Goal: Task Accomplishment & Management: Manage account settings

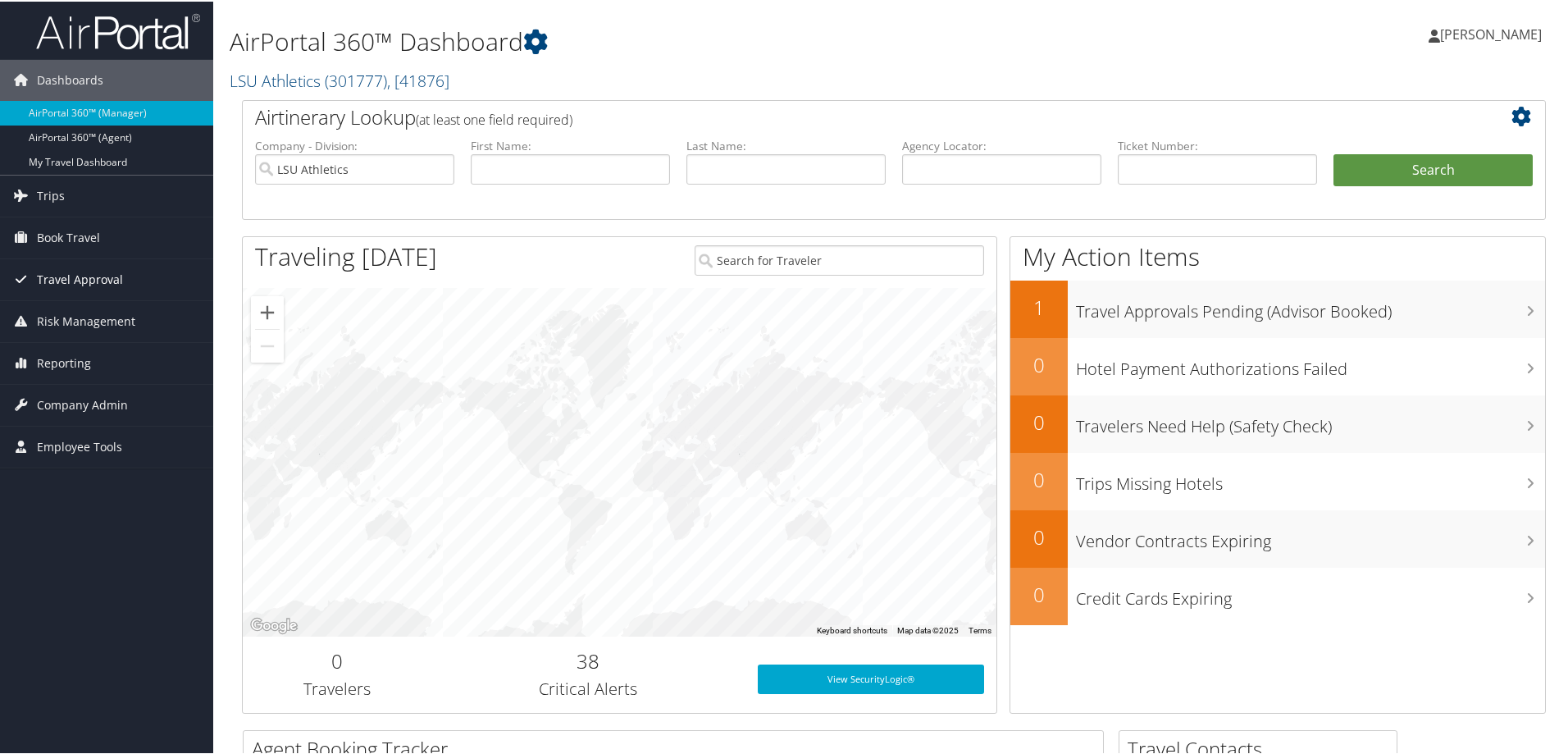
click at [93, 276] on span "Travel Approval" at bounding box center [80, 278] width 86 height 41
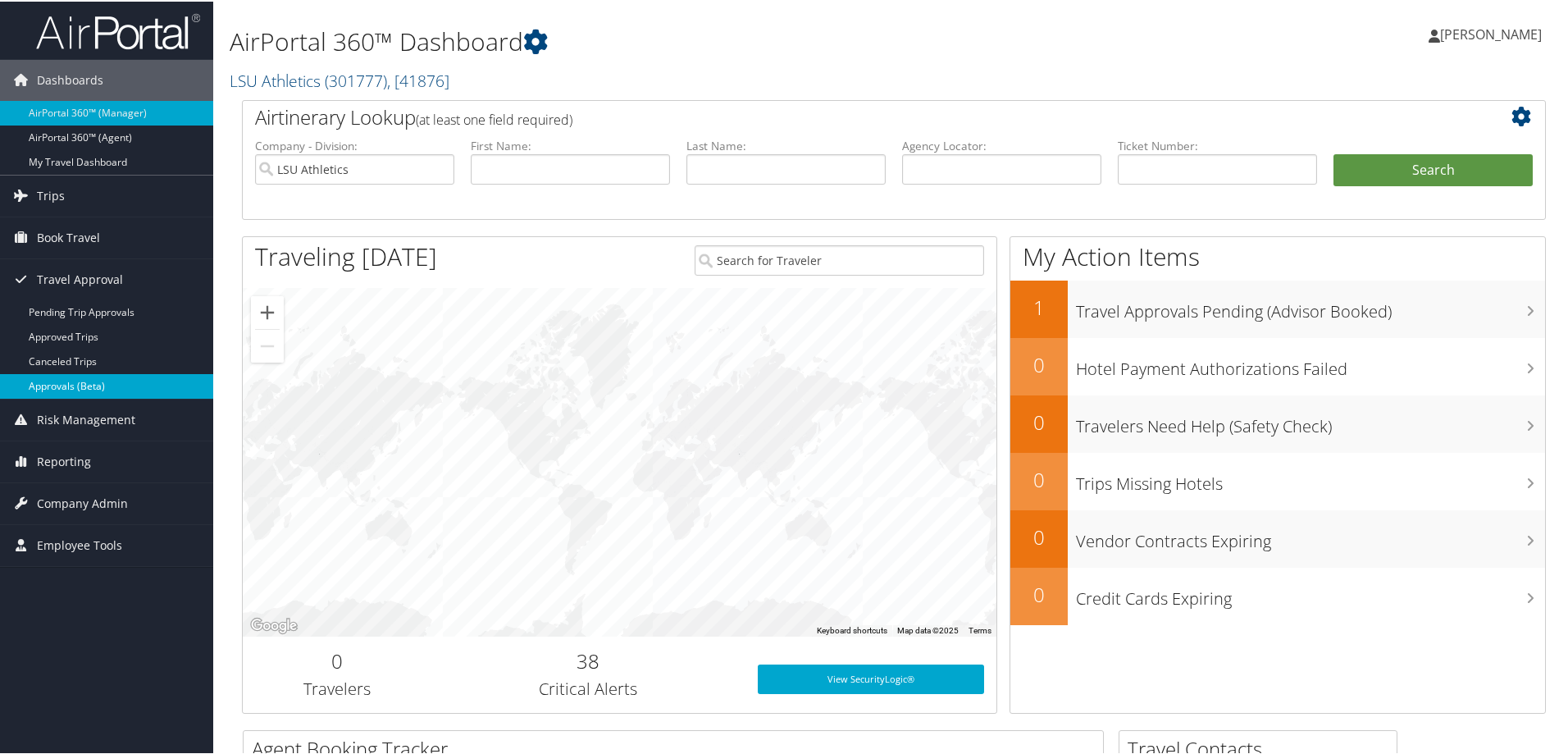
click at [113, 385] on link "Approvals (Beta)" at bounding box center [106, 384] width 213 height 24
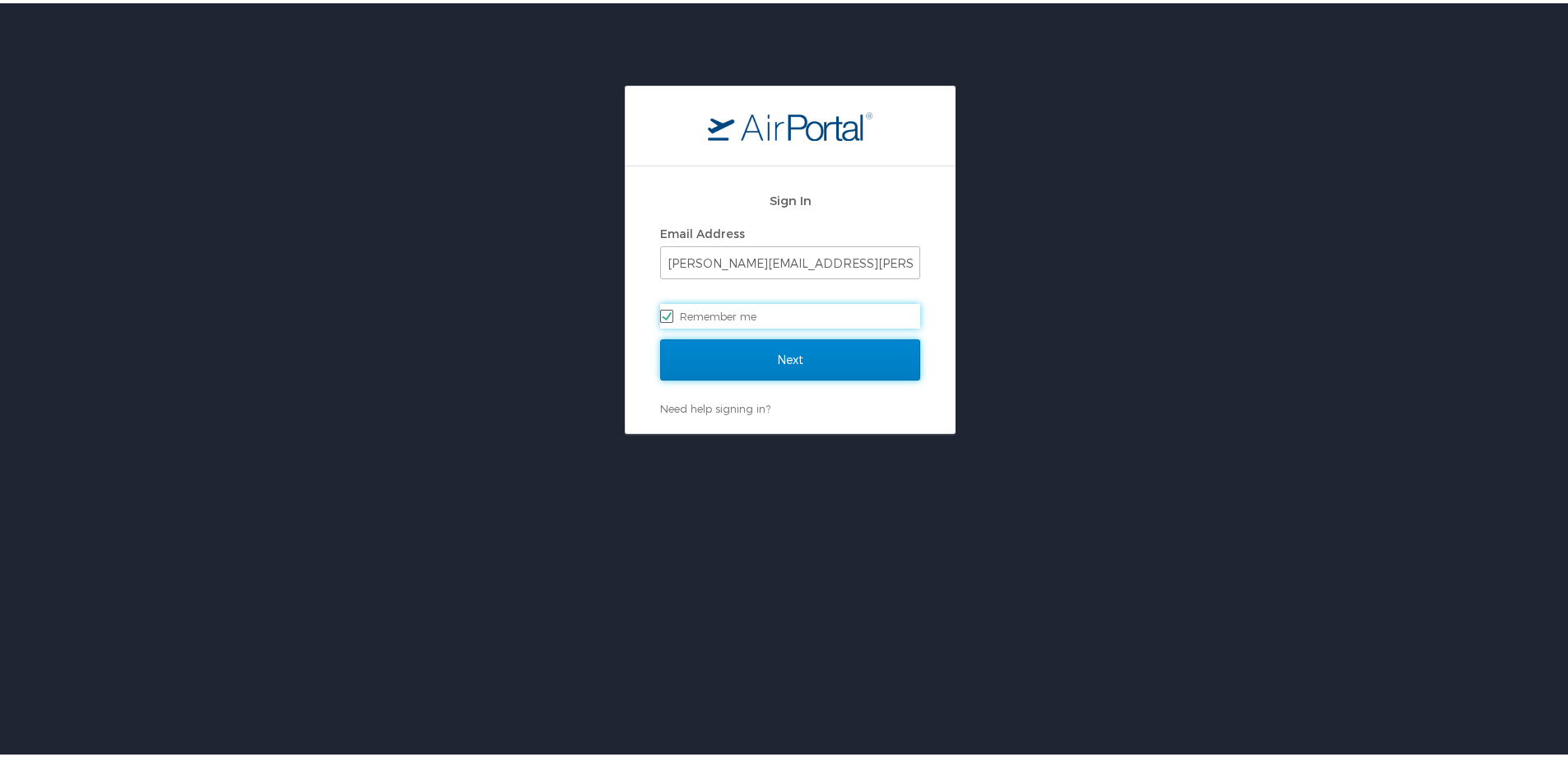
click at [744, 363] on input "Next" at bounding box center [790, 357] width 260 height 41
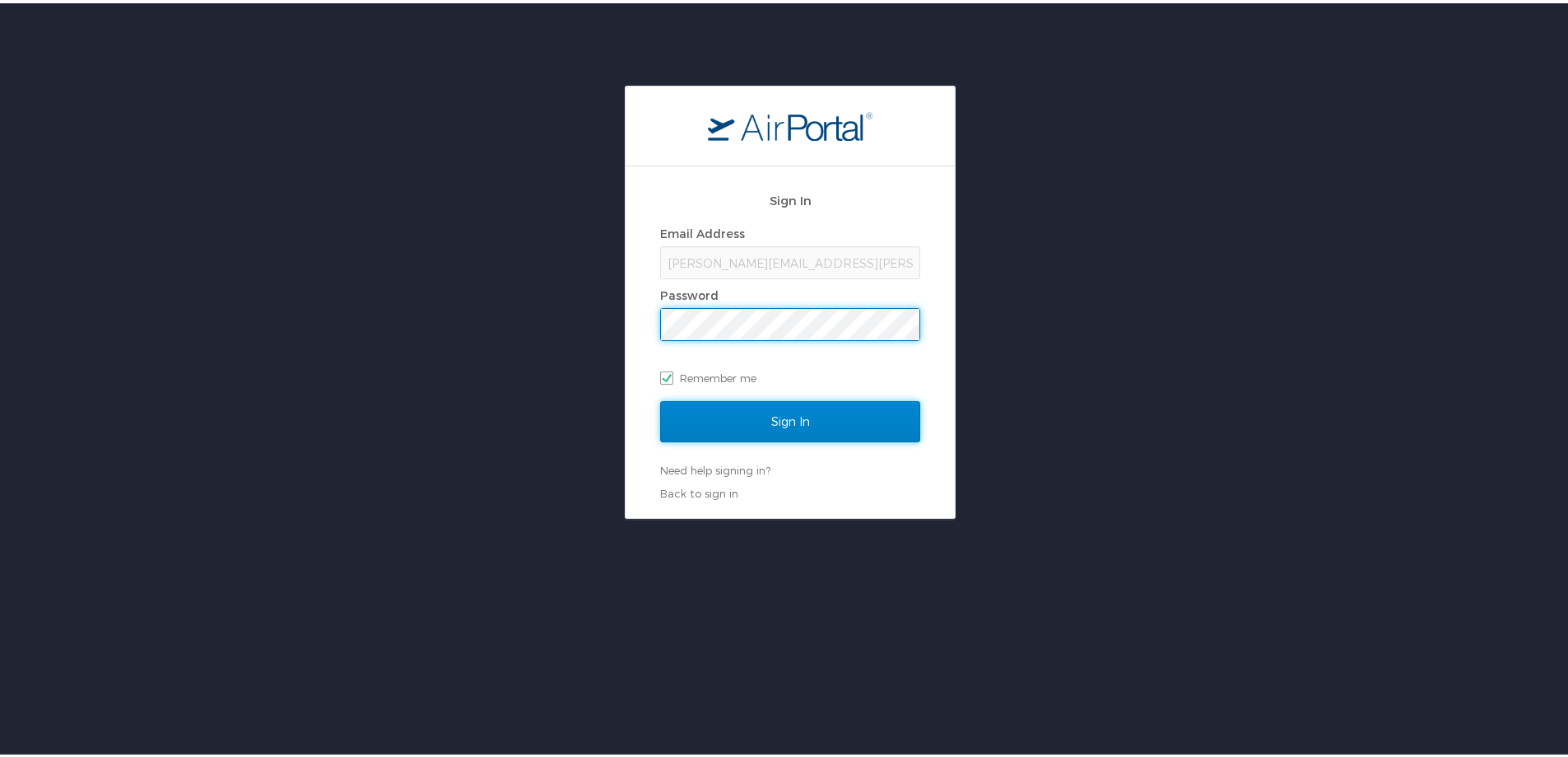
click at [754, 419] on input "Sign In" at bounding box center [790, 418] width 260 height 41
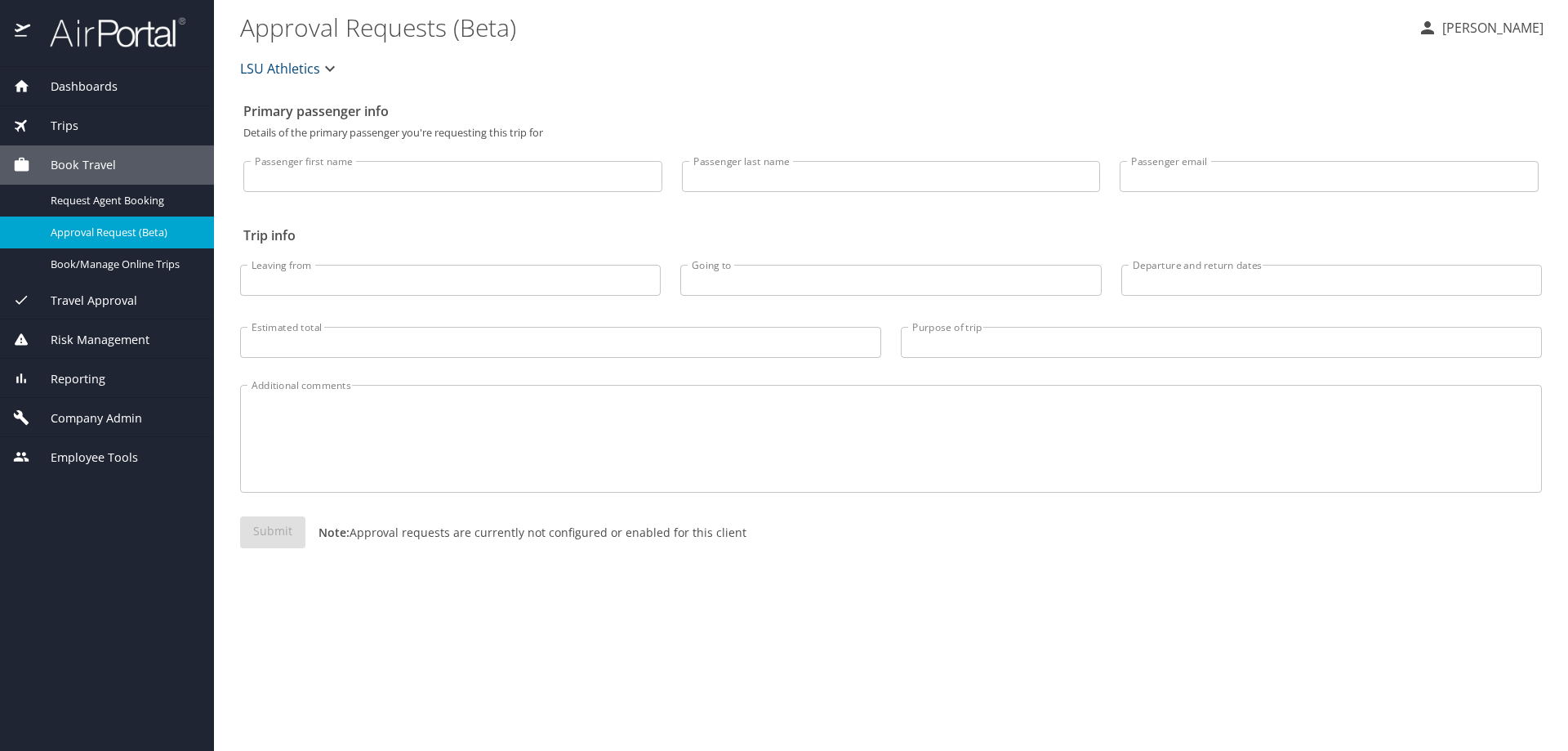
click at [96, 302] on span "Travel Approval" at bounding box center [84, 300] width 107 height 18
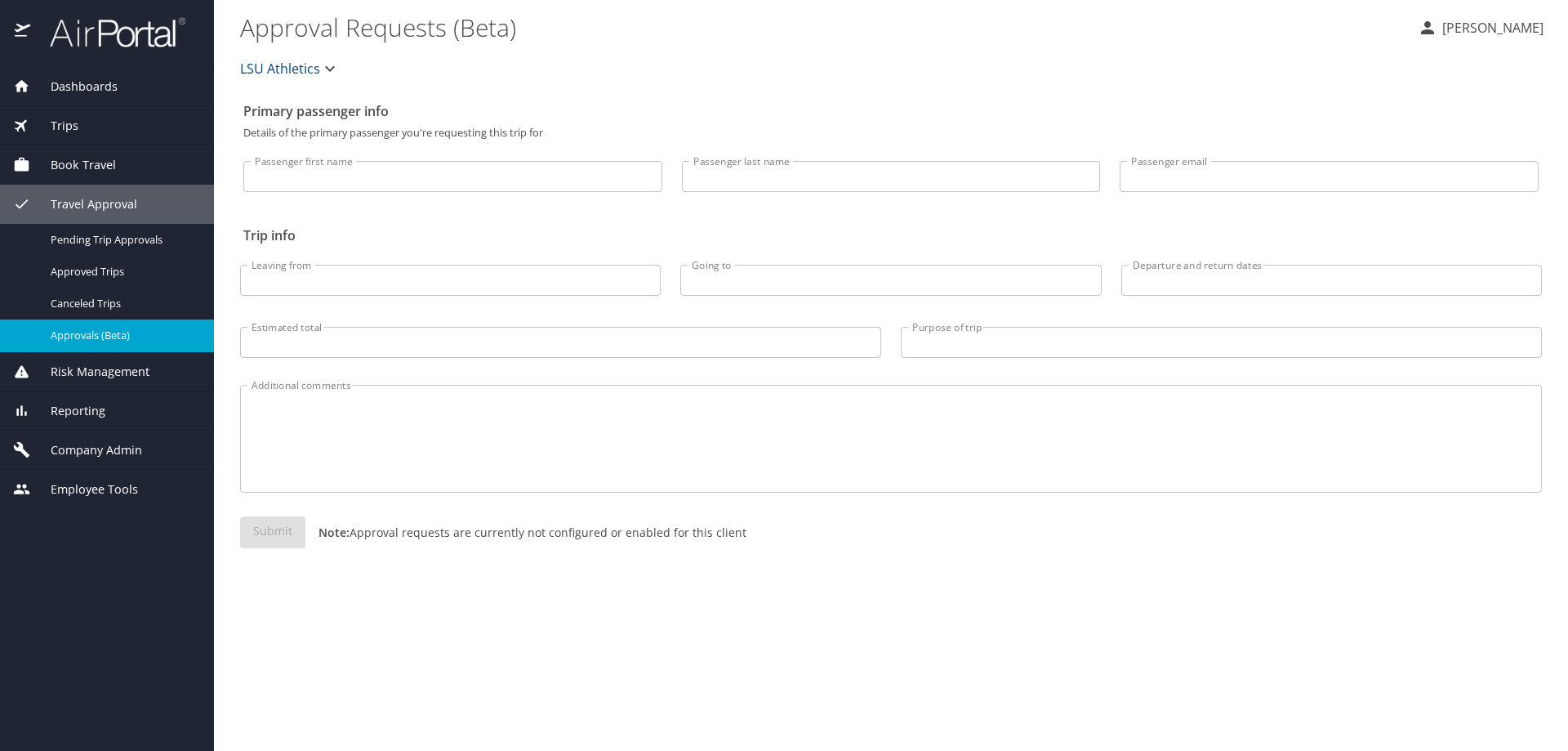
click at [116, 339] on span "Approvals (Beta)" at bounding box center [122, 335] width 144 height 16
